Goal: Task Accomplishment & Management: Manage account settings

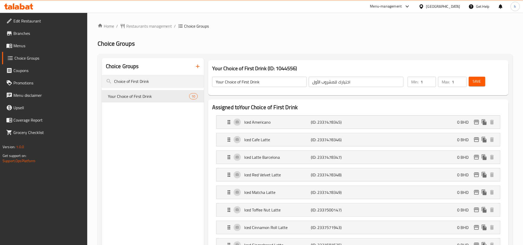
click at [450, 3] on div "[GEOGRAPHIC_DATA]" at bounding box center [439, 6] width 50 height 12
click at [453, 4] on div "[GEOGRAPHIC_DATA]" at bounding box center [443, 7] width 34 height 6
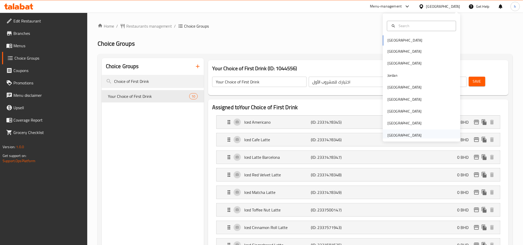
click at [430, 134] on div "[GEOGRAPHIC_DATA]" at bounding box center [421, 135] width 77 height 12
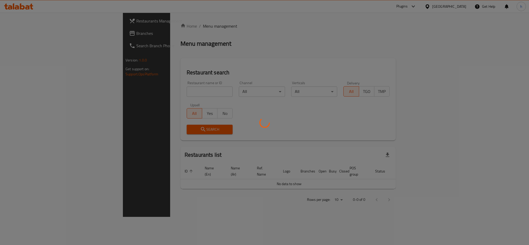
click at [36, 33] on div at bounding box center [264, 122] width 529 height 245
click at [219, 88] on div at bounding box center [264, 122] width 529 height 245
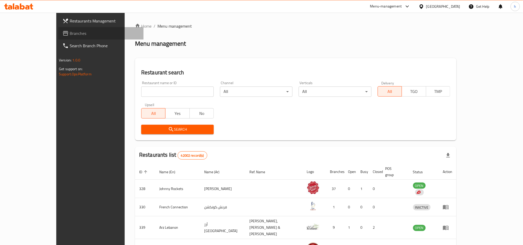
click at [70, 33] on span "Branches" at bounding box center [105, 33] width 70 height 6
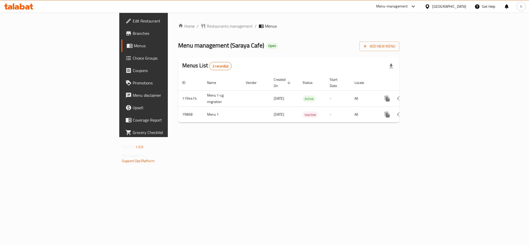
click at [133, 59] on span "Choice Groups" at bounding box center [168, 58] width 71 height 6
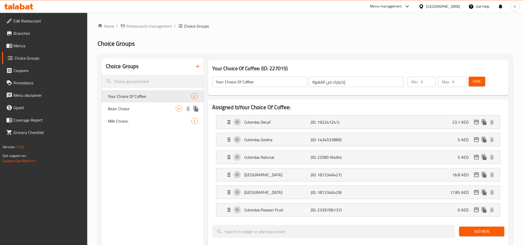
click at [133, 113] on div "Bean Choice 6" at bounding box center [153, 108] width 102 height 12
type input "Bean Choice"
type input "اختيار الحبوب"
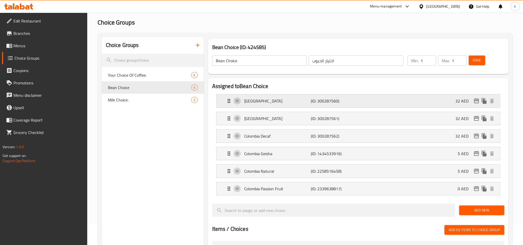
scroll to position [39, 0]
